Goal: Entertainment & Leisure: Consume media (video, audio)

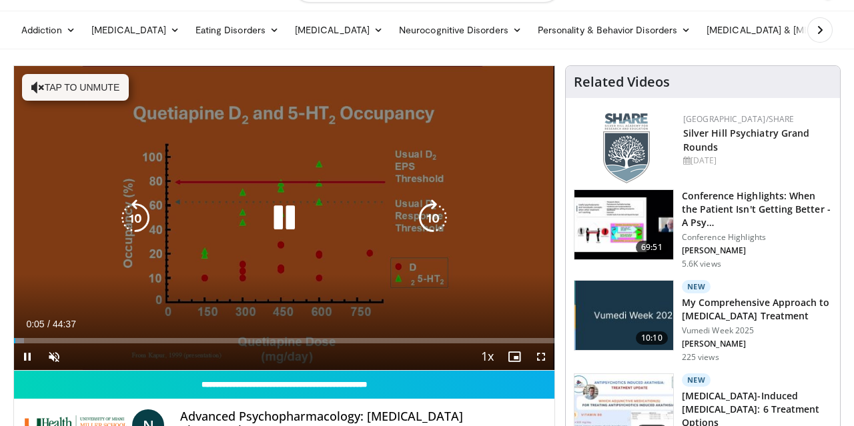
click at [38, 86] on icon "Video Player" at bounding box center [37, 87] width 13 height 13
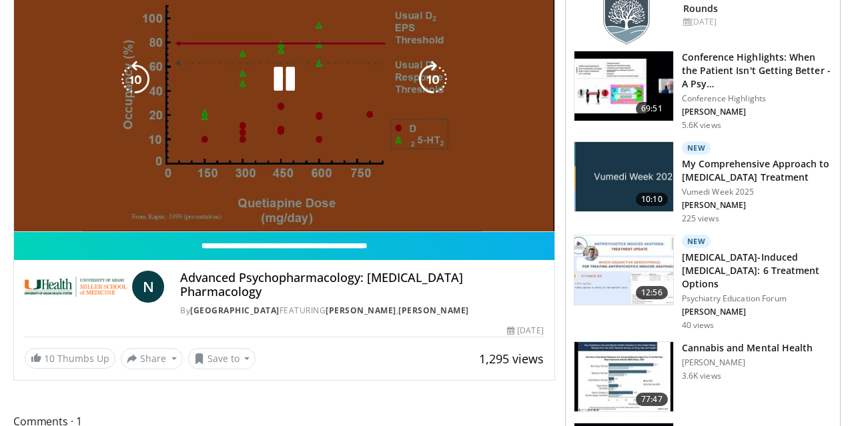
scroll to position [139, 0]
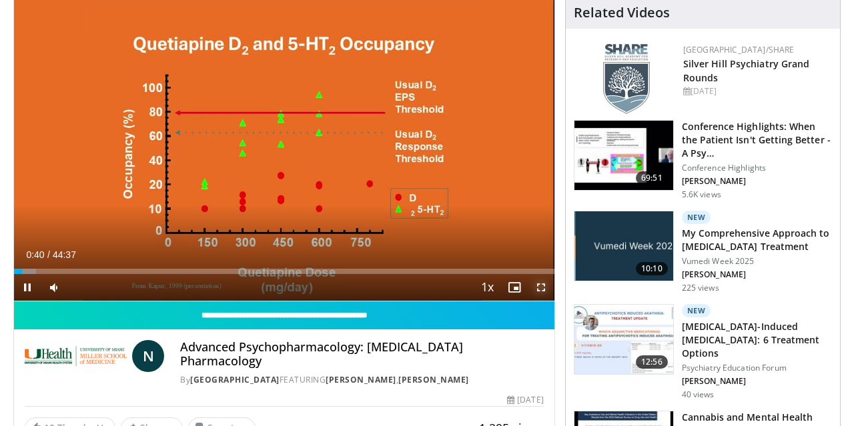
click at [540, 287] on span "Video Player" at bounding box center [541, 287] width 27 height 27
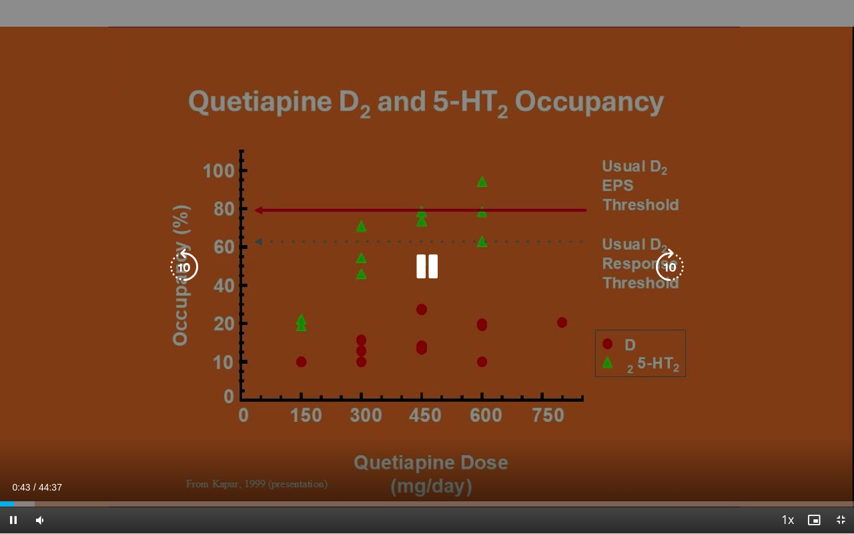
click at [768, 67] on div "10 seconds Tap to unmute" at bounding box center [427, 266] width 854 height 533
click at [424, 265] on icon "Video Player" at bounding box center [426, 266] width 37 height 37
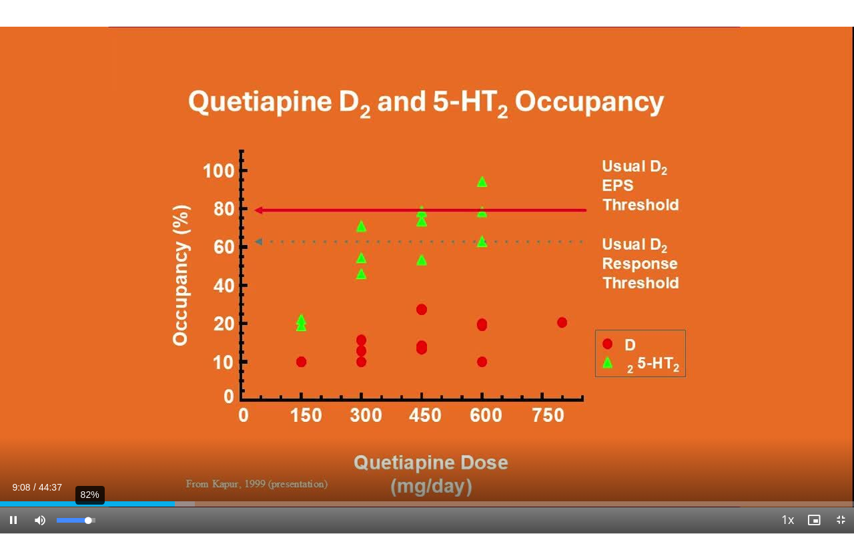
drag, startPoint x: 81, startPoint y: 524, endPoint x: 89, endPoint y: 524, distance: 7.4
click at [88, 426] on div "Volume Level" at bounding box center [72, 520] width 31 height 5
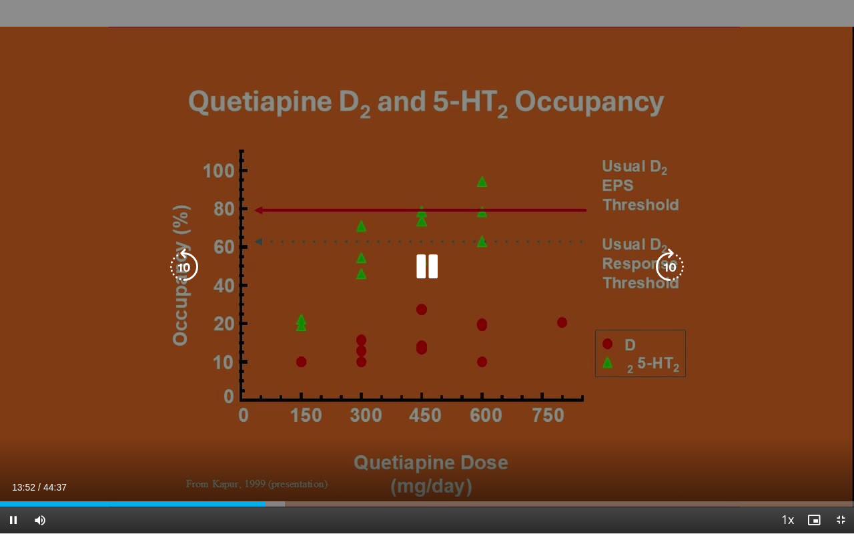
click at [422, 265] on icon "Video Player" at bounding box center [426, 266] width 37 height 37
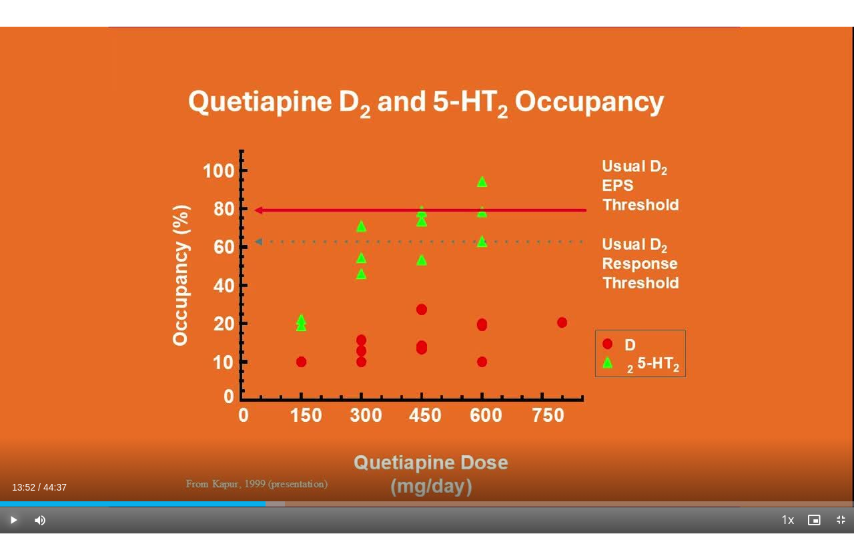
click at [16, 426] on span "Video Player" at bounding box center [13, 519] width 27 height 27
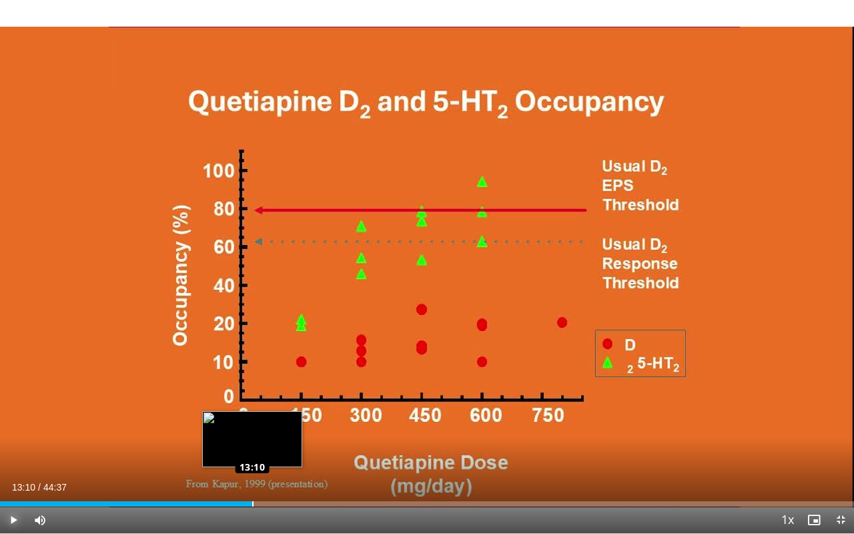
drag, startPoint x: 266, startPoint y: 504, endPoint x: 252, endPoint y: 504, distance: 14.0
click at [252, 426] on div "Loaded : 29.54% 13:10 13:10" at bounding box center [427, 503] width 854 height 5
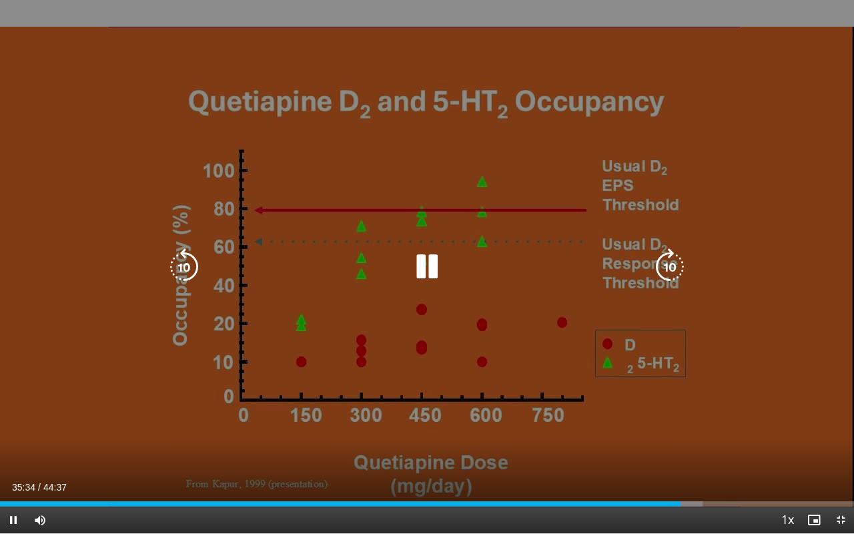
click at [426, 270] on icon "Video Player" at bounding box center [426, 266] width 37 height 37
click at [421, 273] on icon "Video Player" at bounding box center [426, 266] width 37 height 37
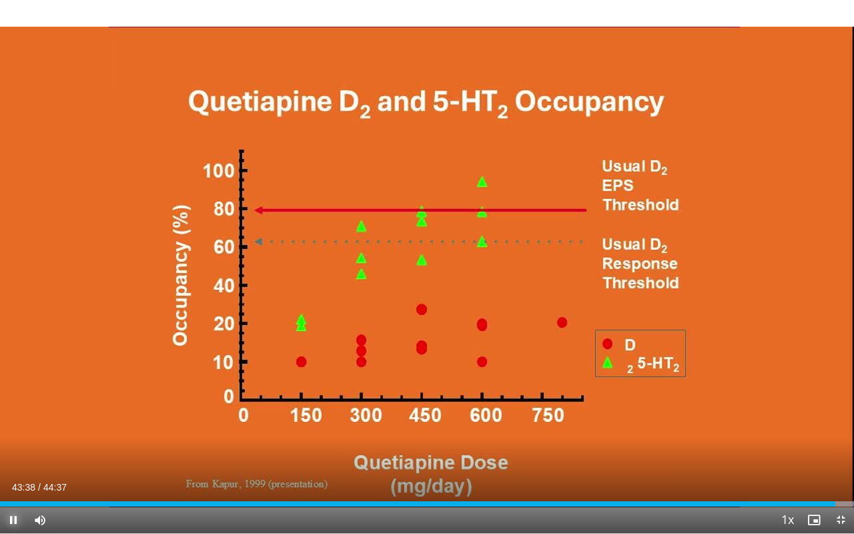
click at [12, 426] on span "Video Player" at bounding box center [13, 519] width 27 height 27
